Goal: Find contact information: Find contact information

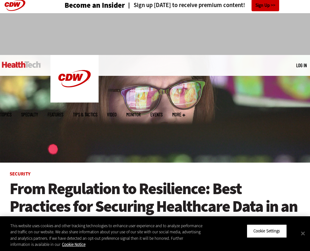
scroll to position [6, 0]
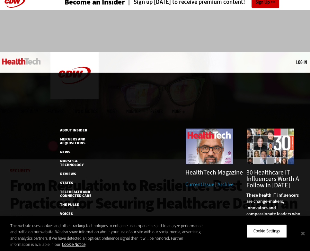
click at [185, 109] on span "More" at bounding box center [178, 111] width 13 height 5
click at [66, 212] on link "Voices" at bounding box center [80, 214] width 41 height 4
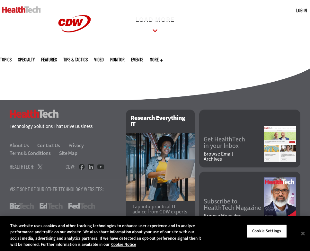
scroll to position [913, 0]
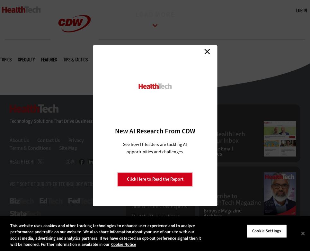
click at [208, 52] on link "Close" at bounding box center [207, 52] width 10 height 10
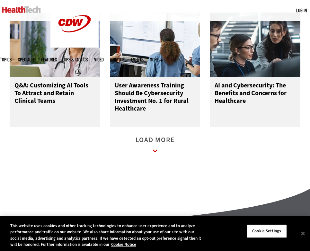
scroll to position [913, 0]
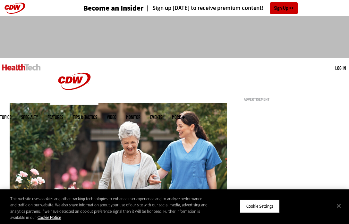
click at [185, 115] on span "More" at bounding box center [178, 117] width 13 height 5
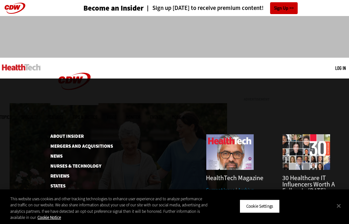
click at [323, 68] on div "MENU Log in Mobile menu Topics Artificial Intelligence Cloud Data Analytics Dat…" at bounding box center [174, 68] width 349 height 21
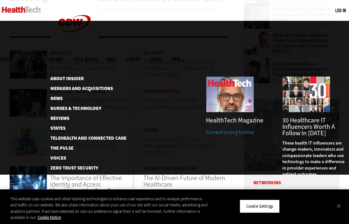
scroll to position [275, 0]
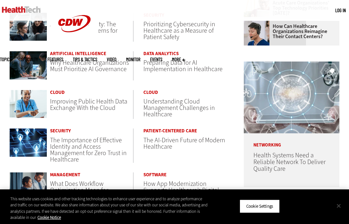
click at [337, 206] on button "Close" at bounding box center [339, 206] width 14 height 14
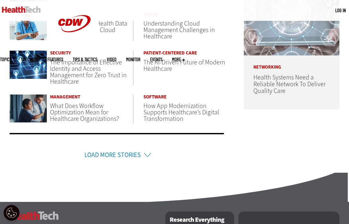
scroll to position [485, 0]
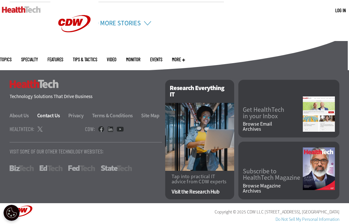
click at [41, 115] on link "Contact Us" at bounding box center [52, 115] width 30 height 7
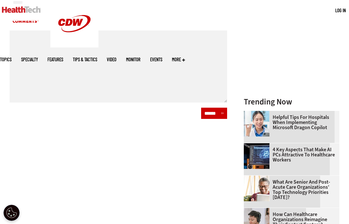
scroll to position [272, 0]
